Goal: Task Accomplishment & Management: Manage account settings

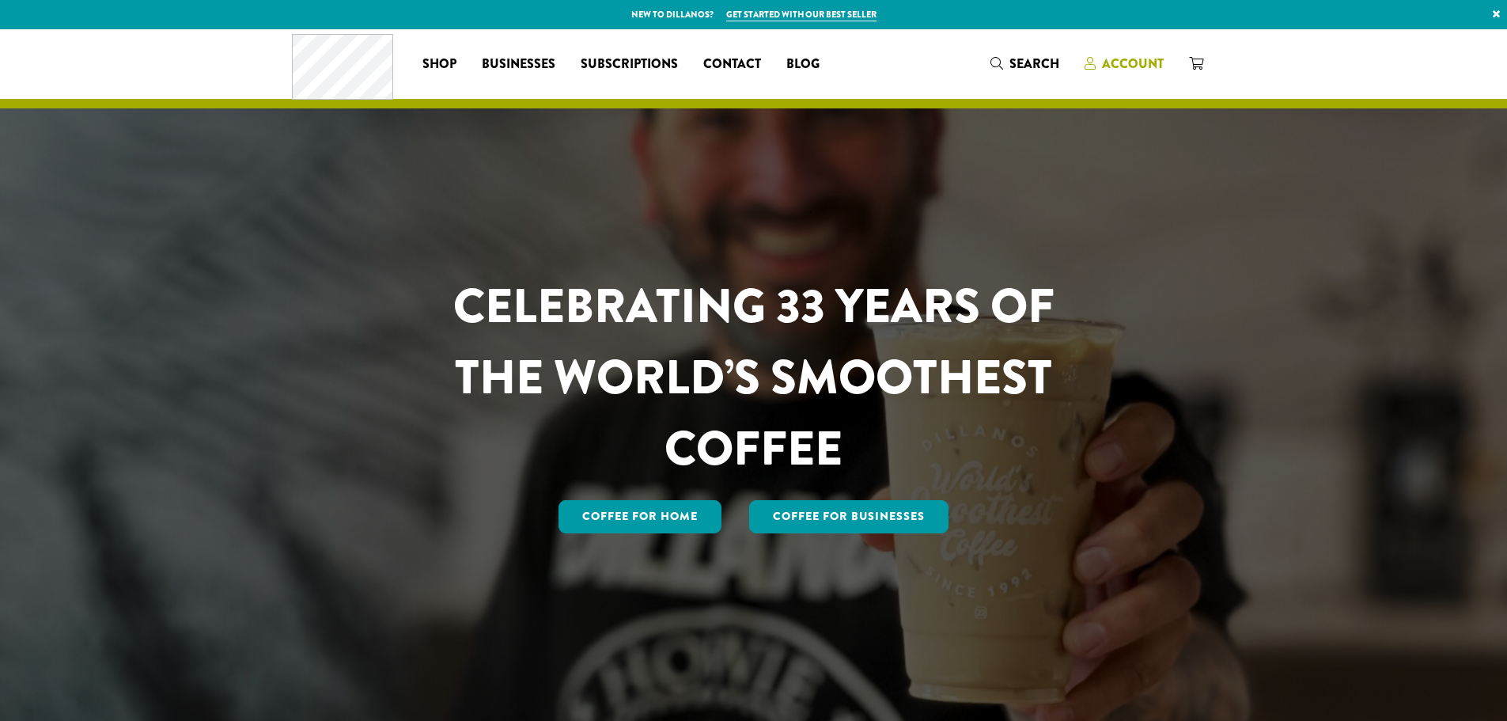
click at [1145, 59] on span "Account" at bounding box center [1133, 64] width 62 height 18
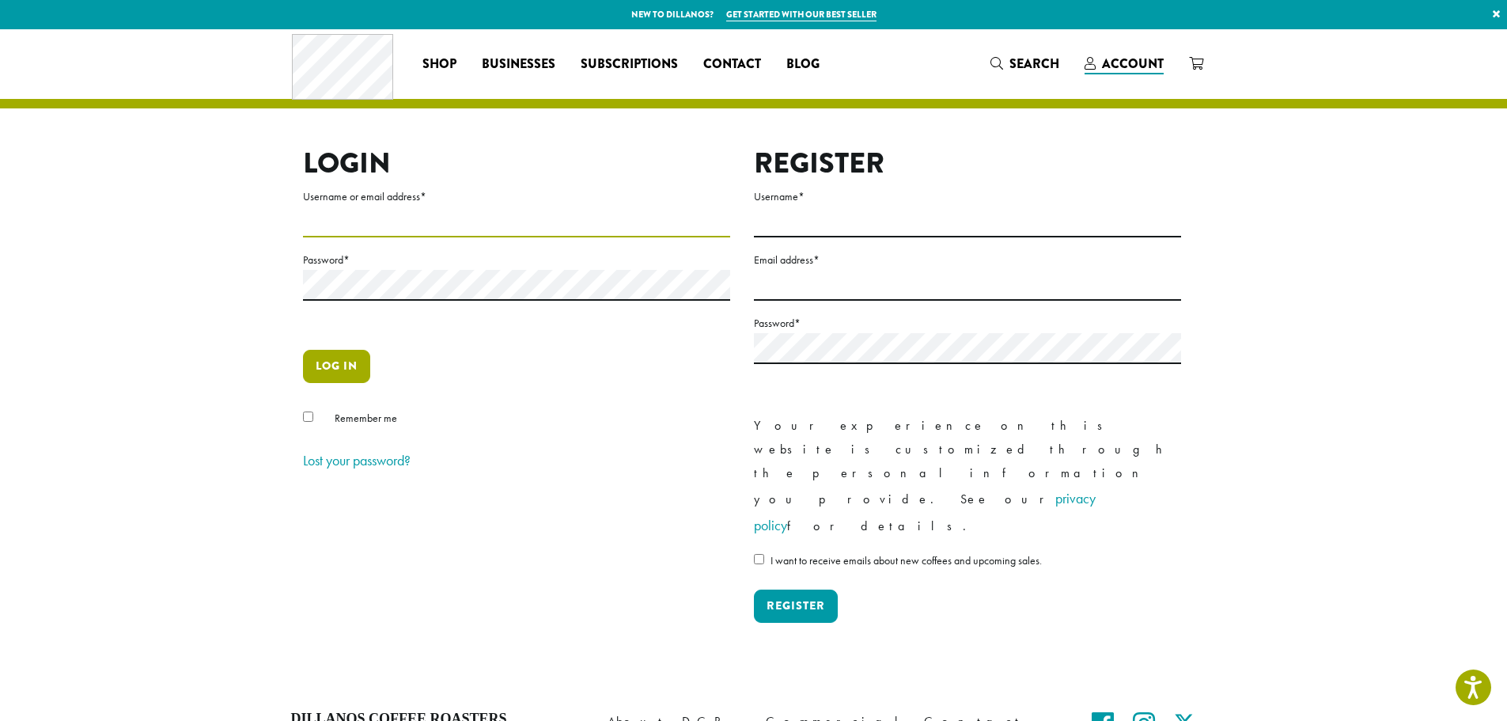
type input "**********"
click at [349, 368] on button "Log in" at bounding box center [336, 366] width 67 height 33
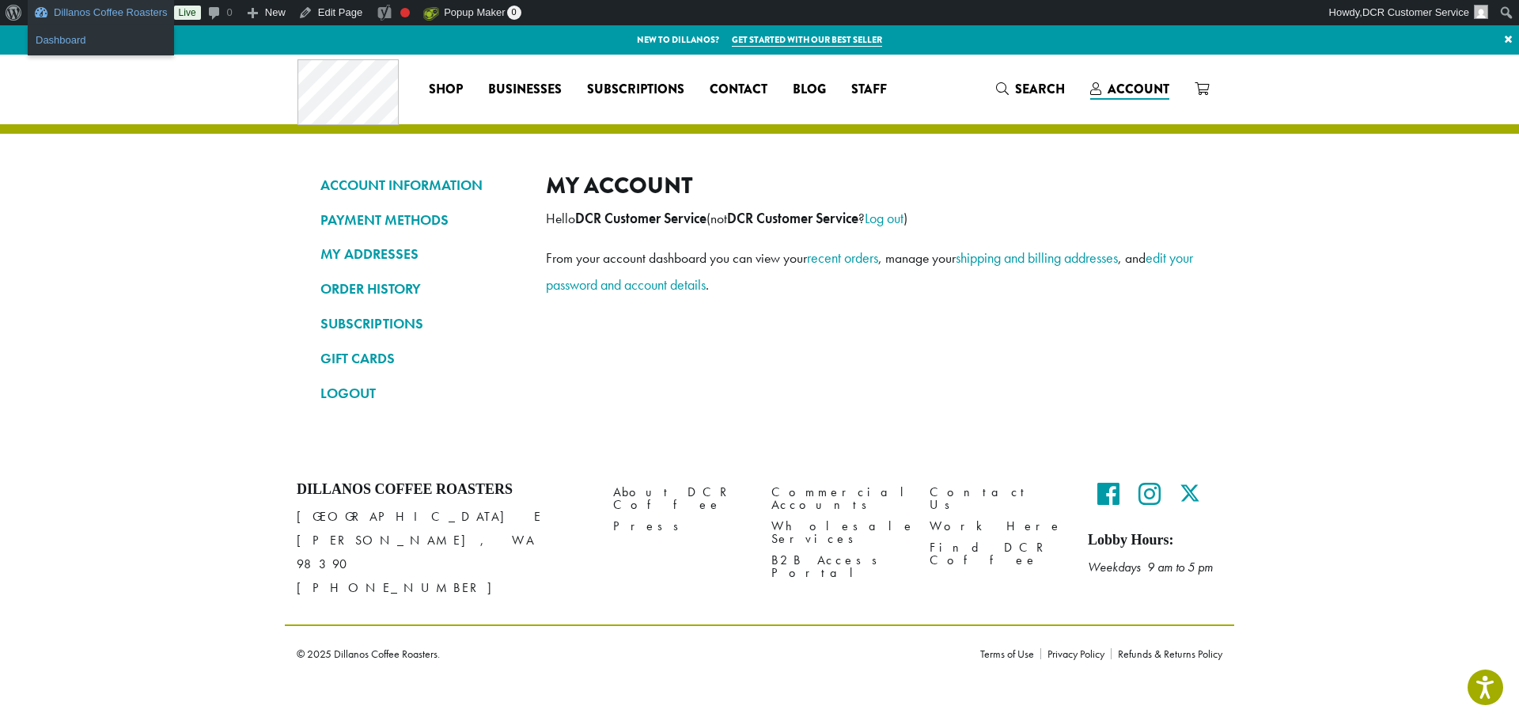
click at [73, 37] on link "Dashboard" at bounding box center [101, 40] width 146 height 21
